Goal: Transaction & Acquisition: Purchase product/service

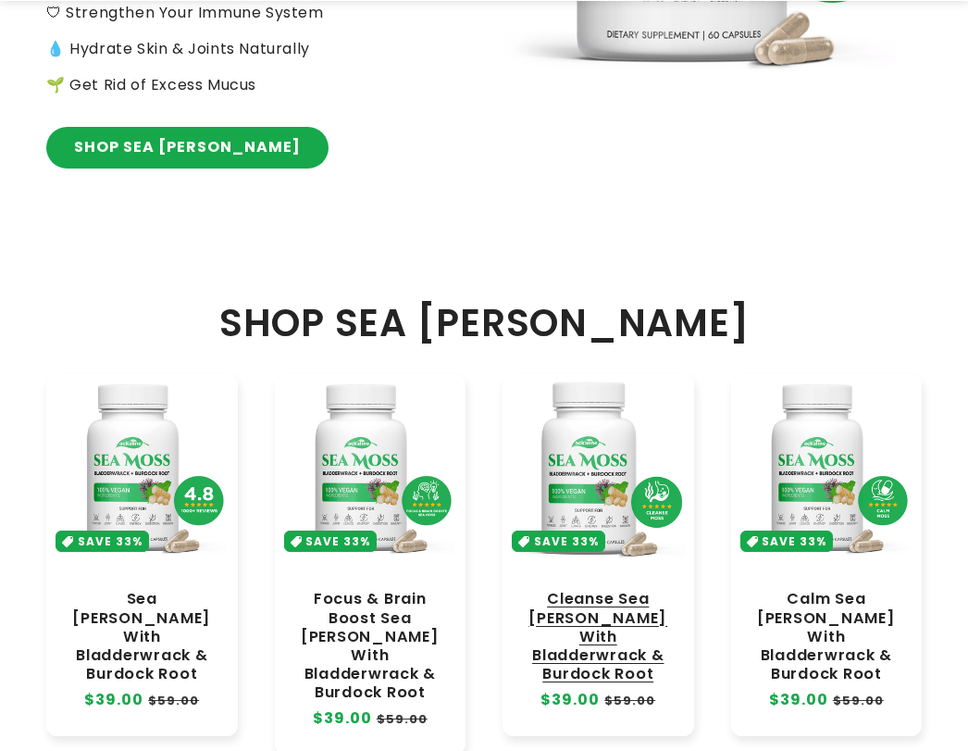
scroll to position [833, 0]
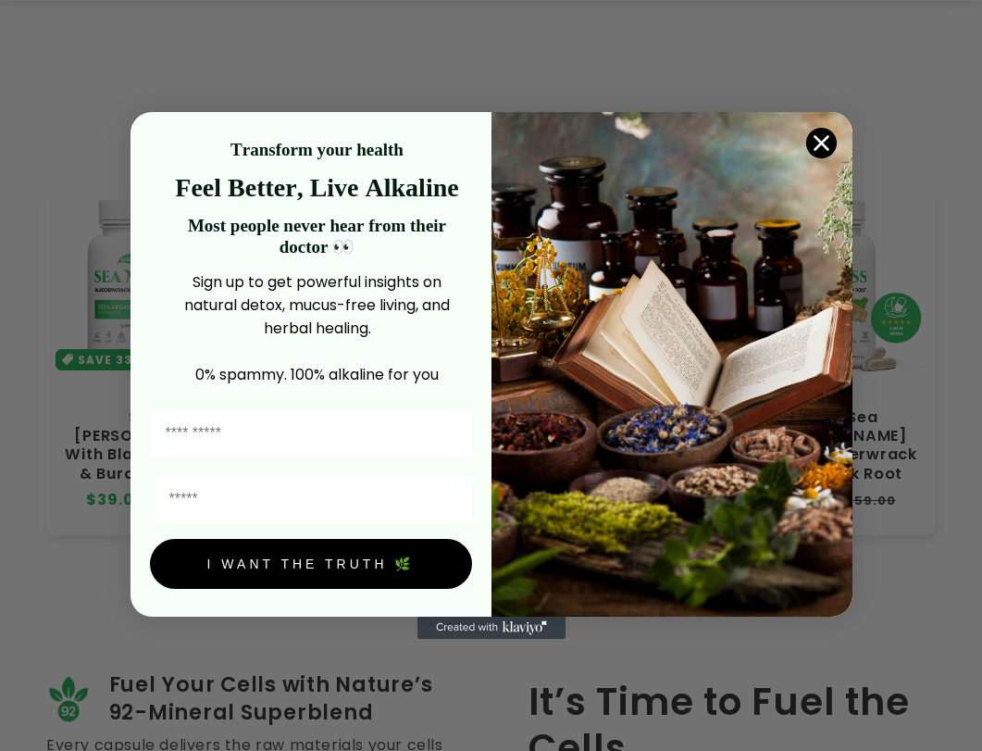
click at [305, 141] on circle "Close dialog" at bounding box center [820, 143] width 31 height 31
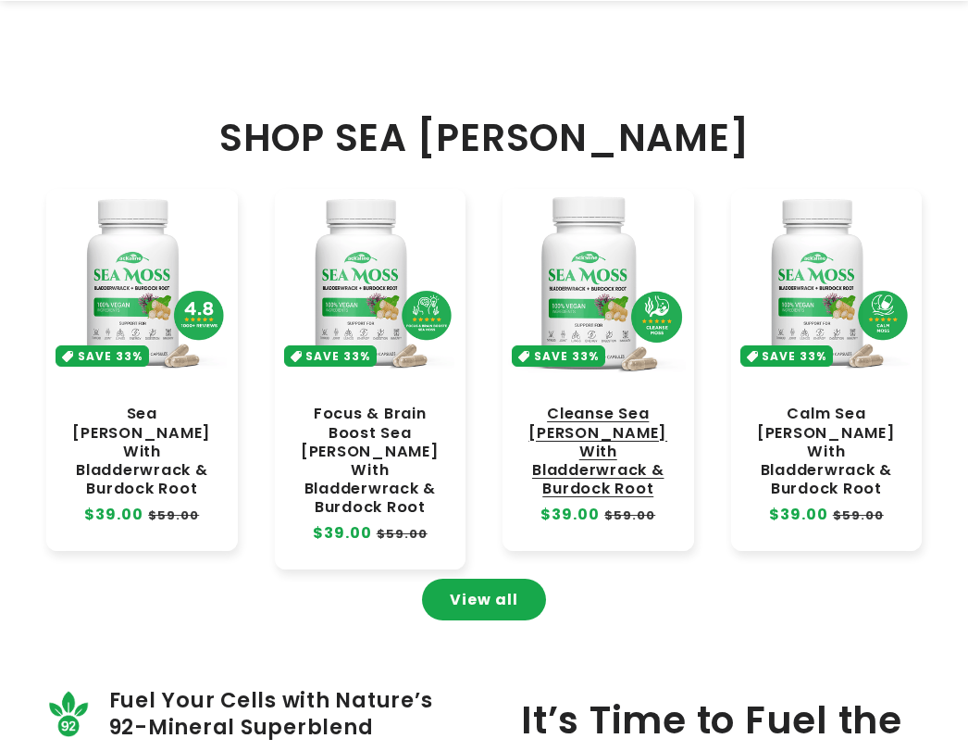
click at [305, 201] on link "Cleanse Sea [PERSON_NAME] With Bladderwrack & Burdock Root" at bounding box center [598, 451] width 155 height 93
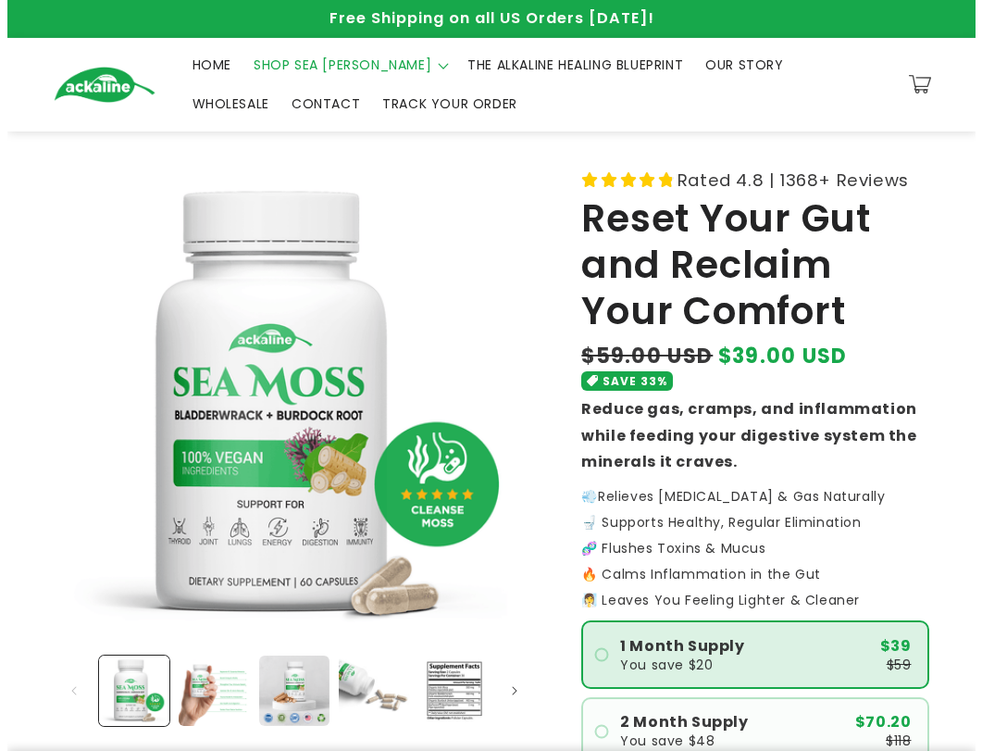
scroll to position [370, 0]
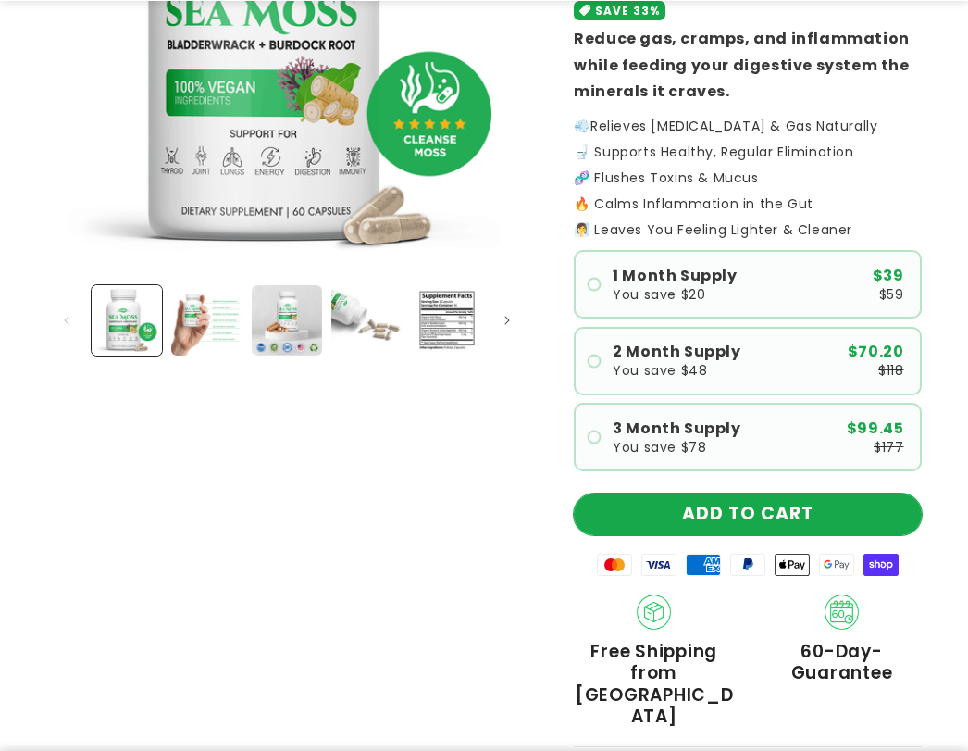
click at [706, 521] on button "ADD TO CART" at bounding box center [748, 514] width 348 height 42
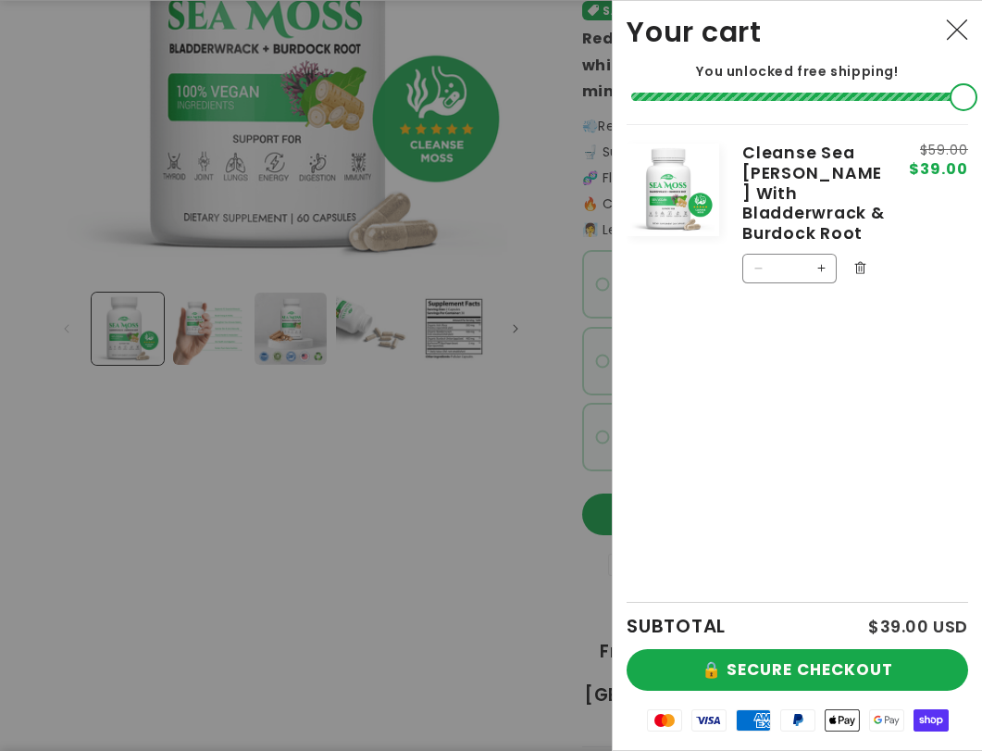
click at [824, 254] on button "Increase quantity for Cleanse Sea [PERSON_NAME] With Bladderwrack &amp; Burdock…" at bounding box center [821, 269] width 30 height 30
click at [824, 254] on button "Increase quantity for Cleanse Sea Moss With Bladderwrack &amp; Burdock Root" at bounding box center [821, 269] width 30 height 30
click at [824, 255] on button "Increase quantity for Cleanse Sea Moss With Bladderwrack &amp; Burdock Root" at bounding box center [821, 269] width 30 height 30
type input "*"
click at [824, 255] on form "Product image Product Total Quantity Cleanse Sea Moss With Bladderwrack & Burdo…" at bounding box center [798, 214] width 342 height 181
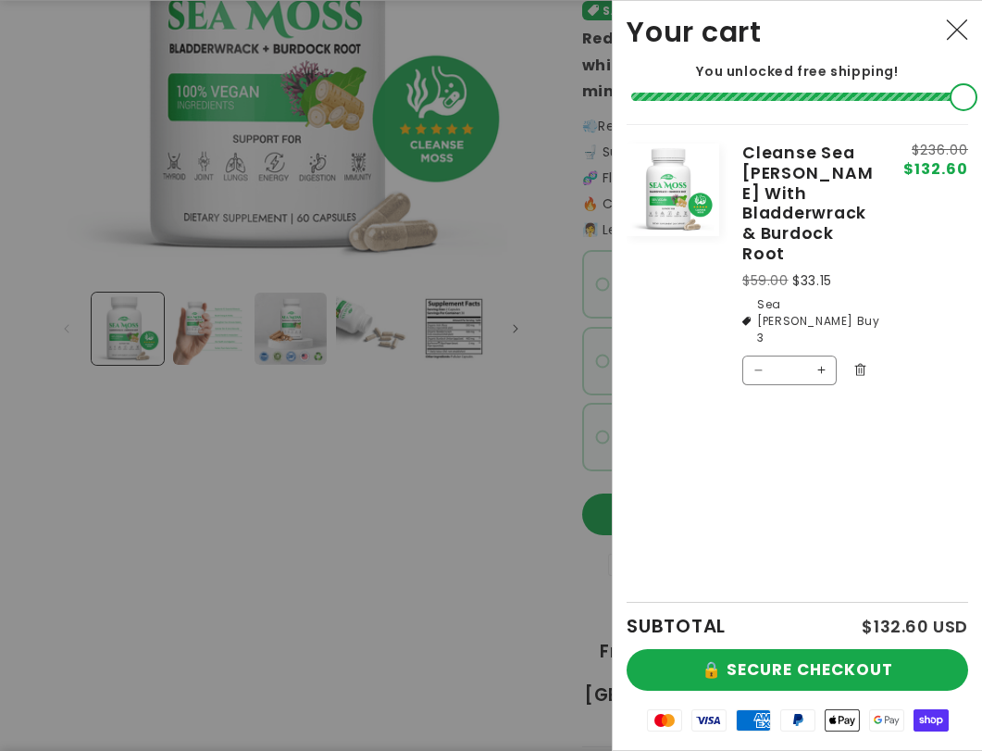
click at [819, 355] on button "Increase quantity for Cleanse Sea Moss With Bladderwrack &amp; Burdock Root" at bounding box center [821, 370] width 30 height 30
type input "*"
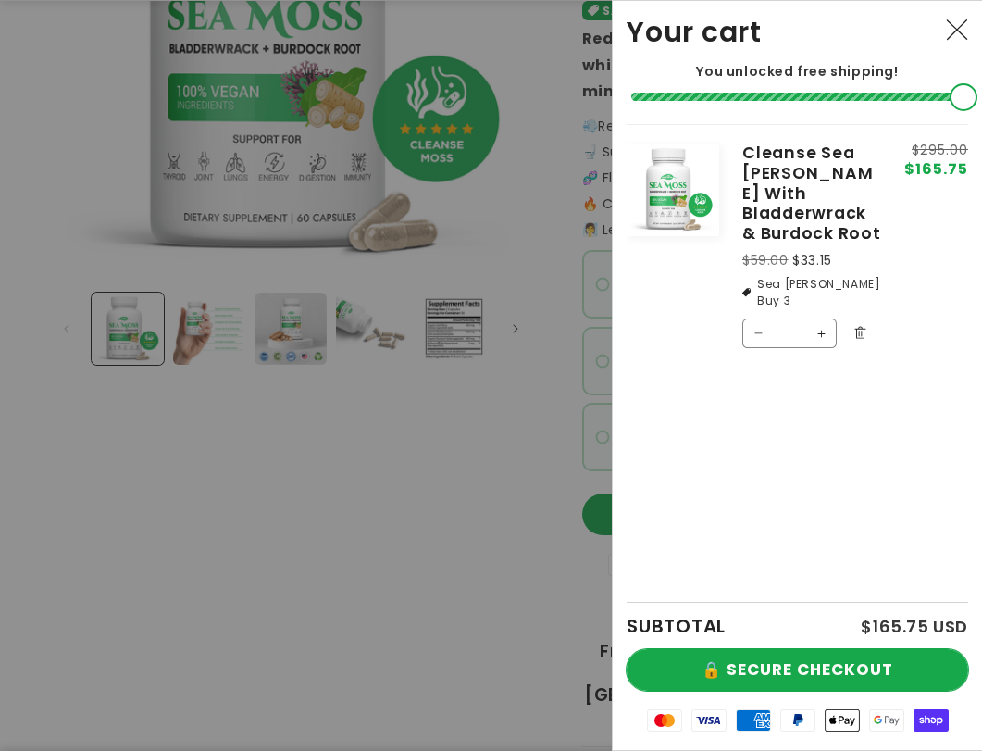
click at [781, 663] on button "🔒 SECURE CHECKOUT" at bounding box center [798, 670] width 342 height 42
